Goal: Transaction & Acquisition: Register for event/course

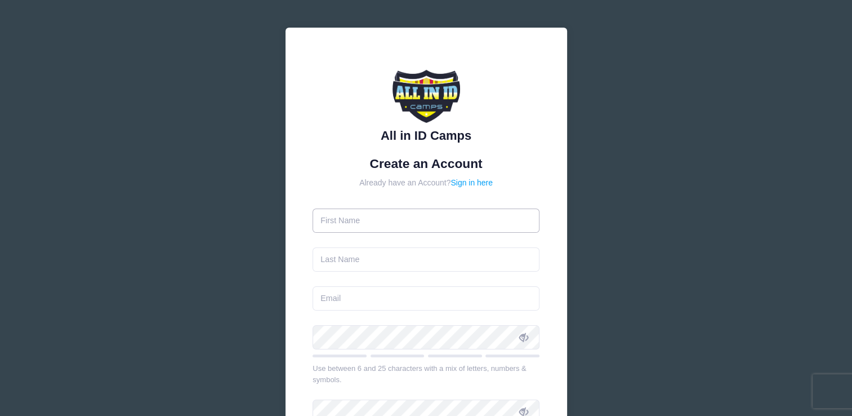
click at [377, 223] on input "text" at bounding box center [426, 220] width 227 height 24
type input "Lily"
type input "[PERSON_NAME]"
type input "[EMAIL_ADDRESS][DOMAIN_NAME]"
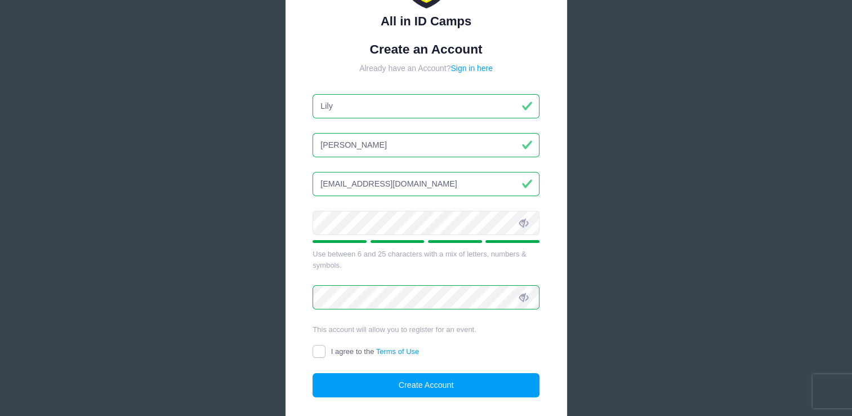
scroll to position [162, 0]
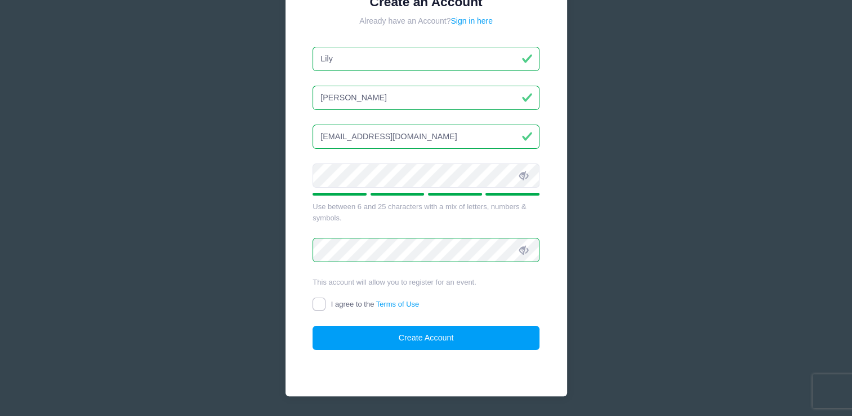
click at [320, 303] on input "I agree to the Terms of Use" at bounding box center [319, 303] width 13 height 13
checkbox input "true"
click at [398, 339] on button "Create Account" at bounding box center [426, 338] width 227 height 24
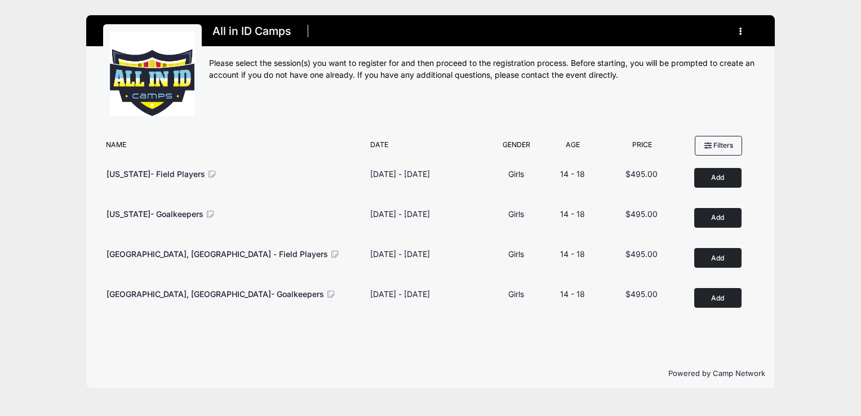
click at [330, 251] on icon at bounding box center [335, 254] width 10 height 8
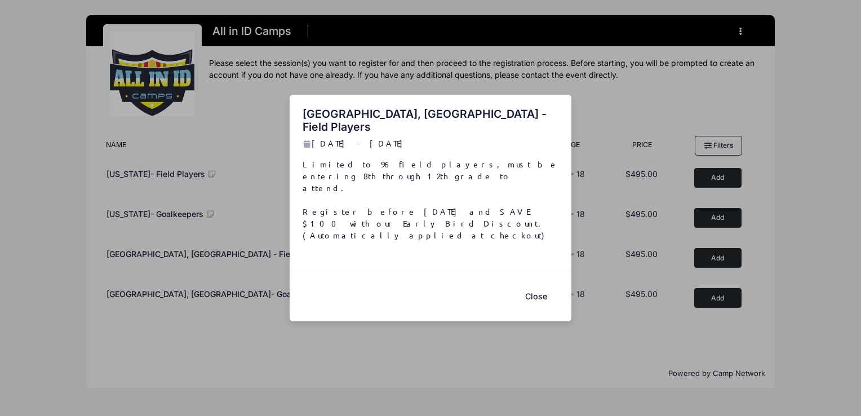
click at [532, 284] on button "Close" at bounding box center [535, 296] width 45 height 24
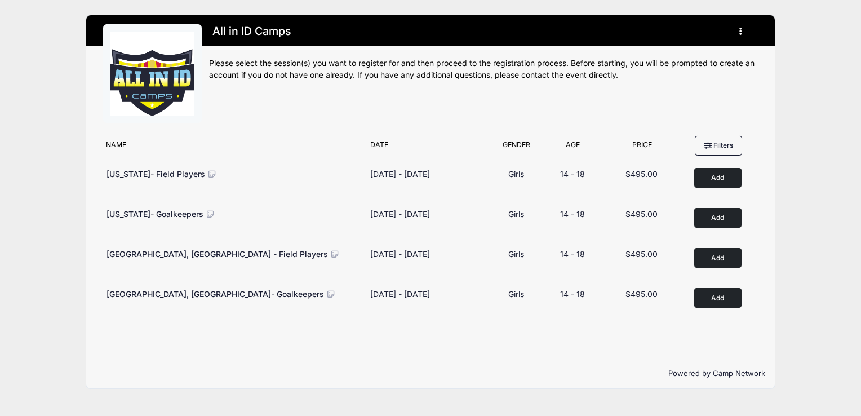
click at [722, 254] on button "Add to Cart" at bounding box center [717, 258] width 47 height 20
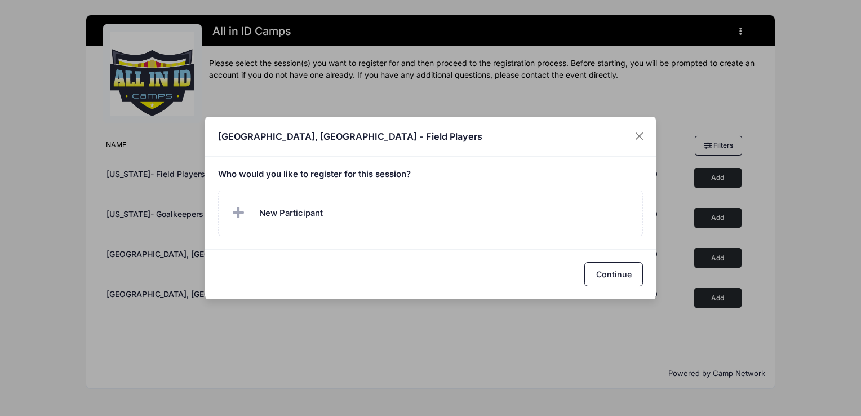
click at [258, 208] on span "New Participant" at bounding box center [276, 213] width 94 height 23
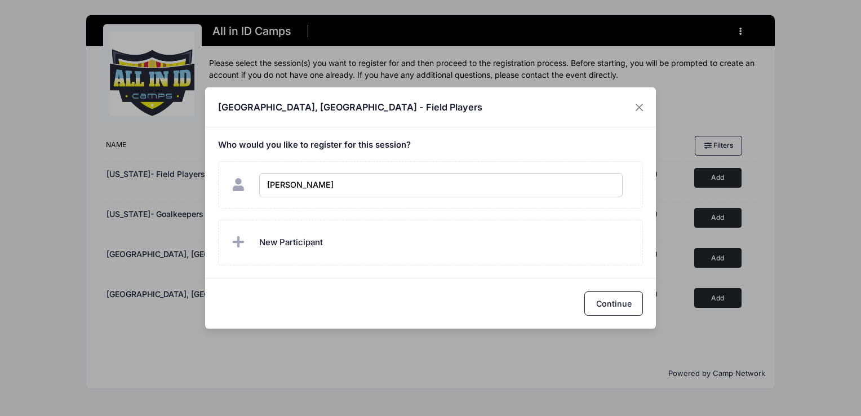
type input "[PERSON_NAME]"
checkbox input "true"
click at [608, 306] on button "Continue" at bounding box center [613, 303] width 59 height 24
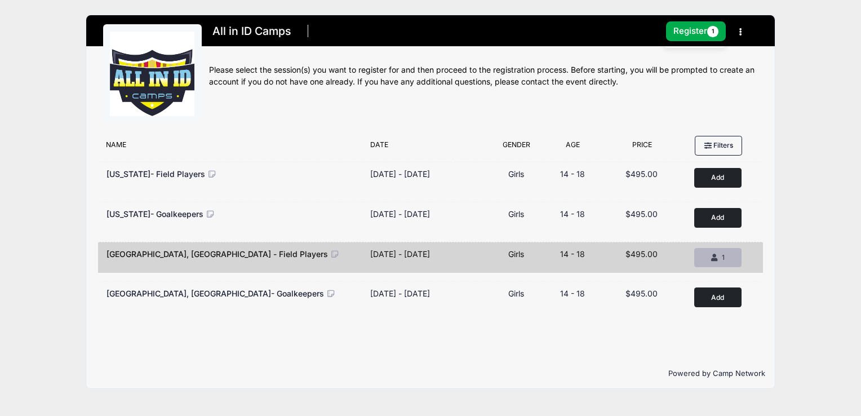
click at [721, 256] on div "1" at bounding box center [718, 257] width 28 height 10
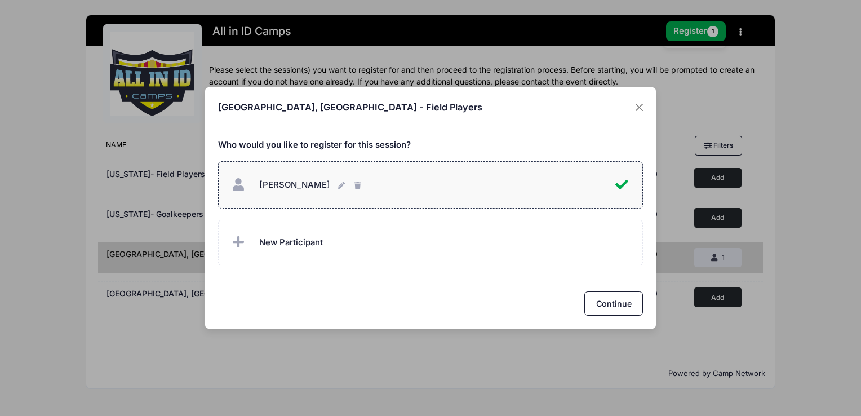
click at [623, 301] on button "Continue" at bounding box center [613, 303] width 59 height 24
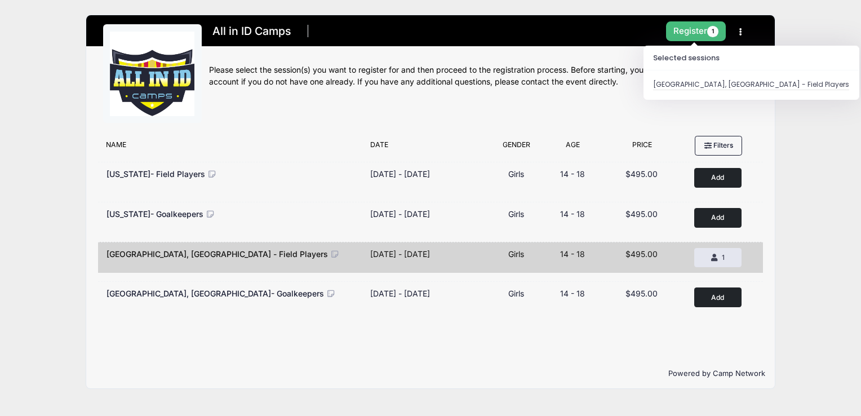
click at [682, 31] on button "Register 1" at bounding box center [696, 31] width 60 height 20
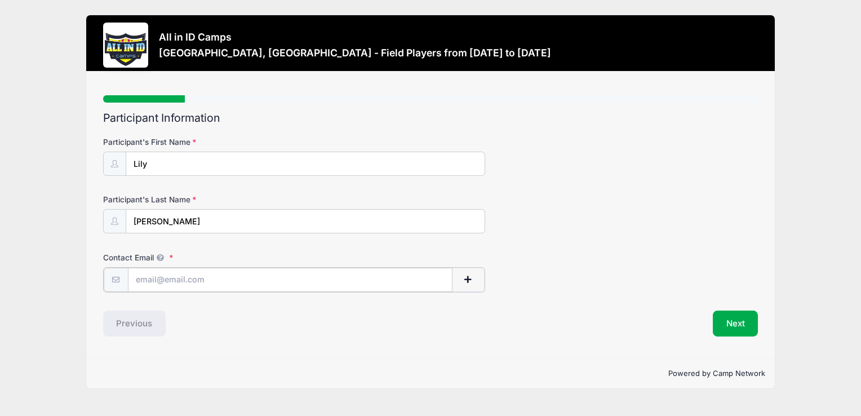
click at [263, 277] on input "Contact Email" at bounding box center [290, 280] width 324 height 24
type input "[EMAIL_ADDRESS][DOMAIN_NAME]"
click at [739, 326] on button "Next" at bounding box center [736, 322] width 46 height 26
